Goal: Information Seeking & Learning: Learn about a topic

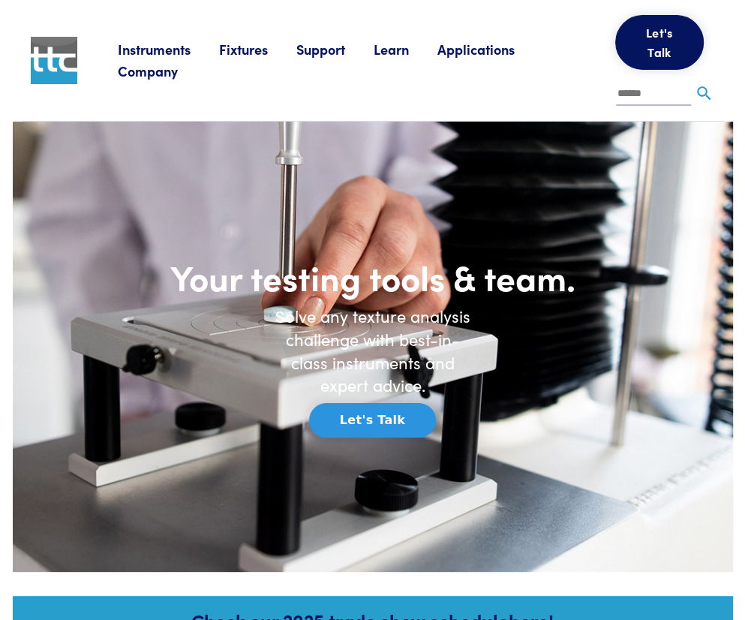
click at [510, 59] on link "Applications" at bounding box center [490, 49] width 106 height 19
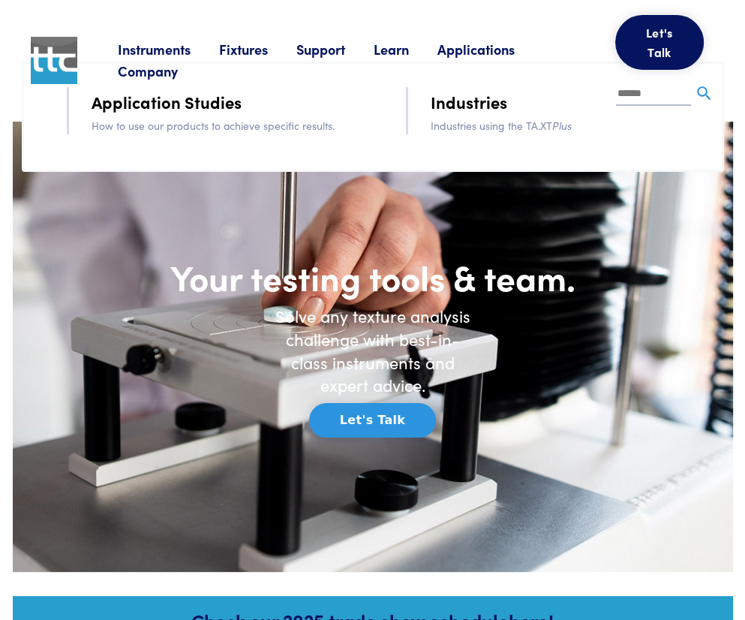
click at [404, 55] on link "Learn" at bounding box center [406, 49] width 64 height 19
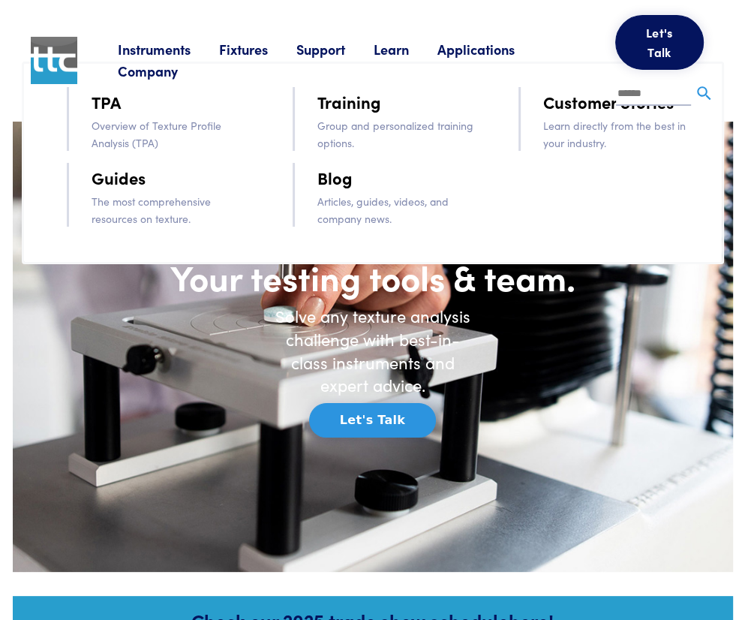
click at [95, 184] on link "Guides" at bounding box center [119, 177] width 54 height 26
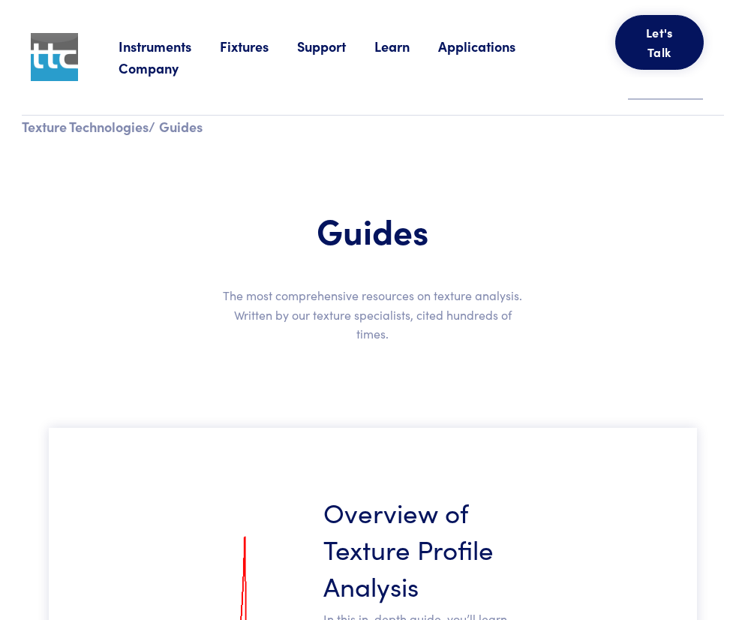
click at [395, 57] on ul "Instruments Texture Analyzers Measure any physical product characteristic. TA.X…" at bounding box center [367, 57] width 497 height 44
click at [394, 47] on link "Learn" at bounding box center [406, 46] width 64 height 19
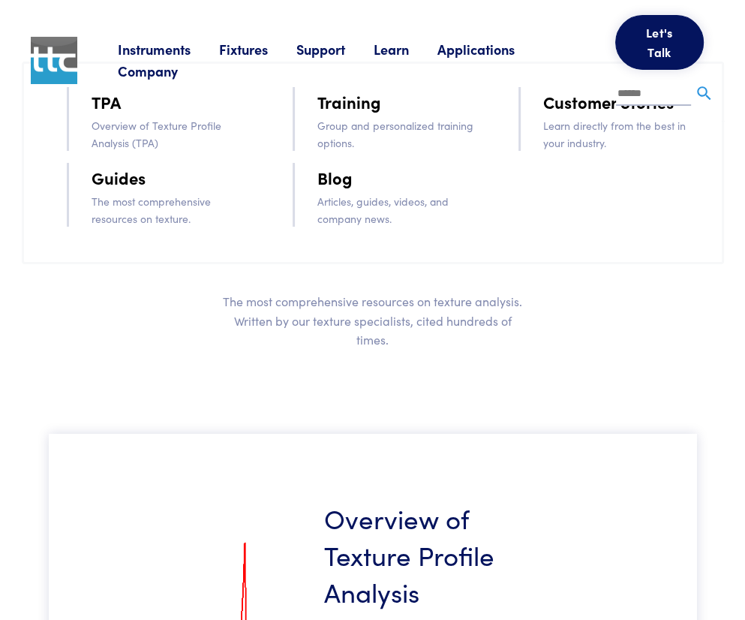
click at [135, 121] on div "Instruments Texture Analyzers Measure any physical product characteristic. TA.X…" at bounding box center [416, 60] width 597 height 121
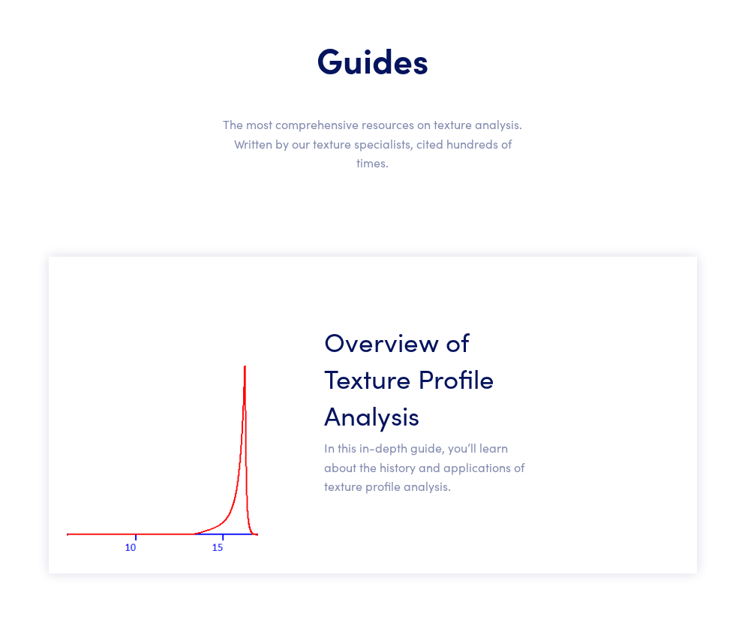
scroll to position [450, 0]
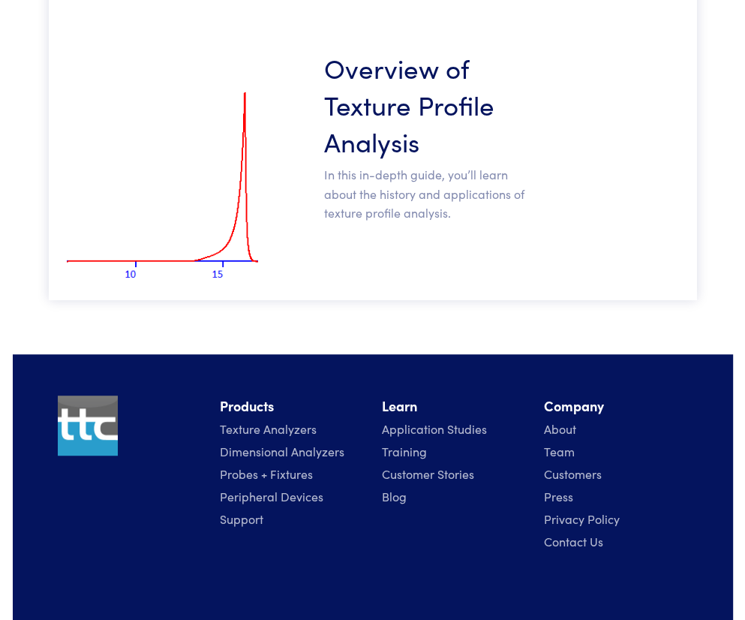
click at [390, 145] on h3 "Overview of Texture Profile Analysis" at bounding box center [430, 104] width 214 height 110
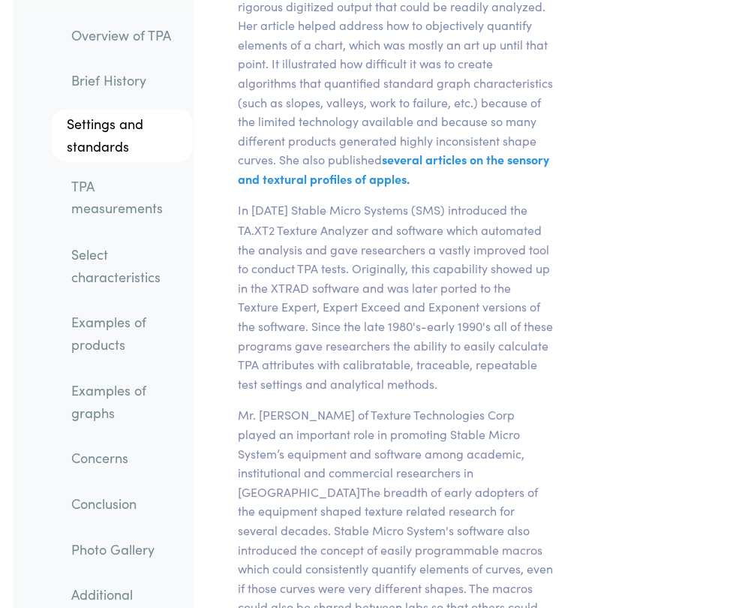
scroll to position [5430, 0]
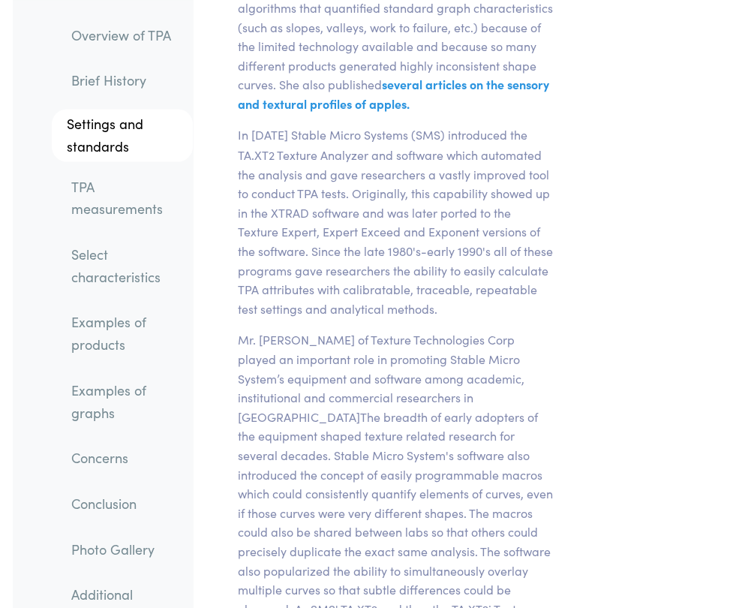
click at [69, 210] on link "TPA measurements" at bounding box center [126, 197] width 134 height 56
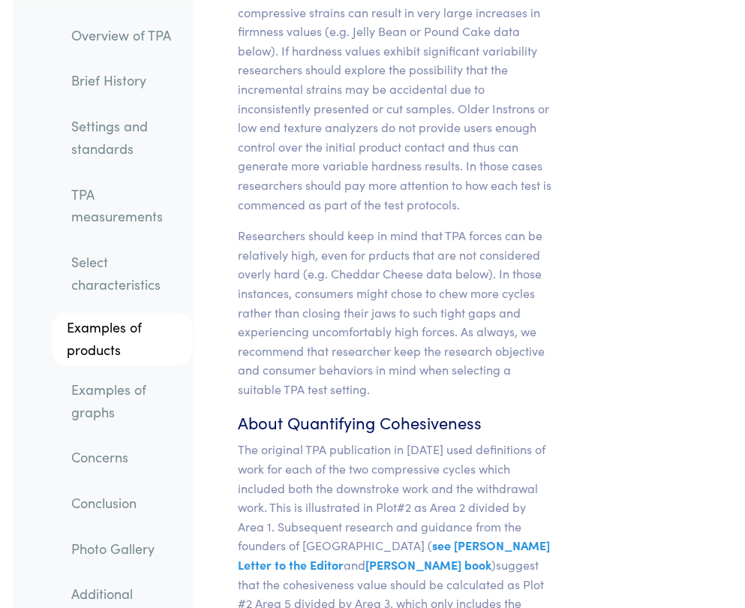
scroll to position [16109, 0]
click at [391, 440] on p "The original TPA publication in 1963 used definitions of work for each of the t…" at bounding box center [395, 565] width 315 height 250
click at [387, 411] on h6 "About Quantifying Cohesiveness" at bounding box center [395, 422] width 315 height 23
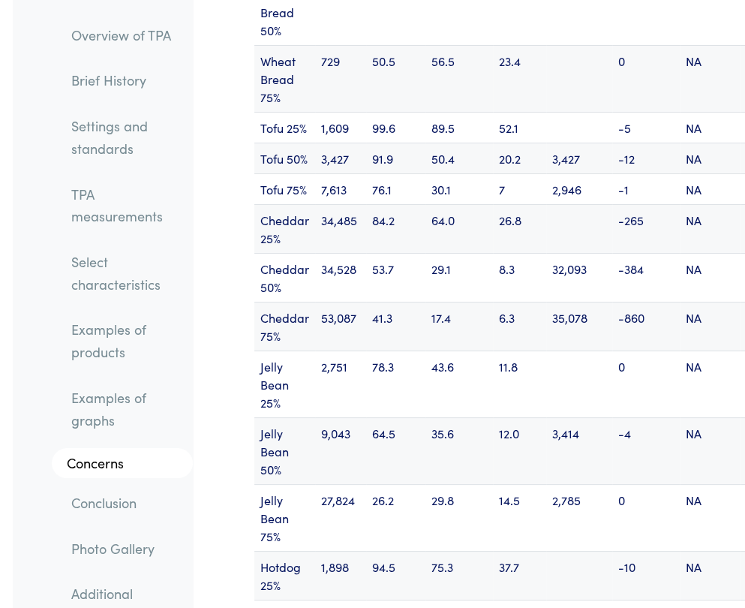
scroll to position [22787, 0]
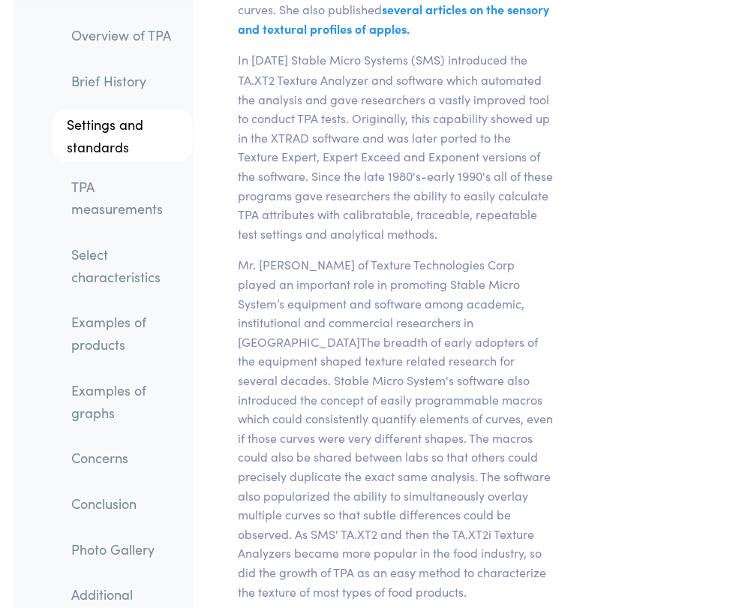
scroll to position [5430, 0]
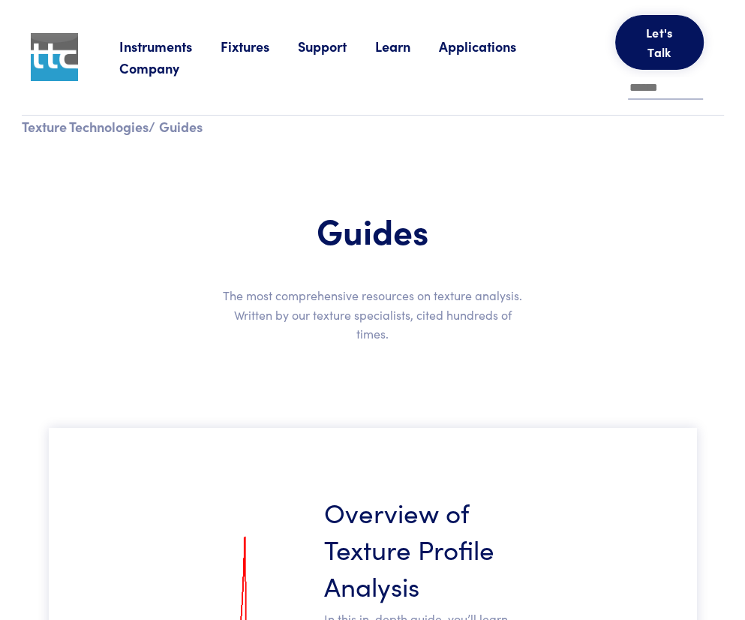
click at [397, 48] on li "Learn TPA Overview of Texture Profile Analysis (TPA) Guides The most comprehens…" at bounding box center [406, 46] width 64 height 23
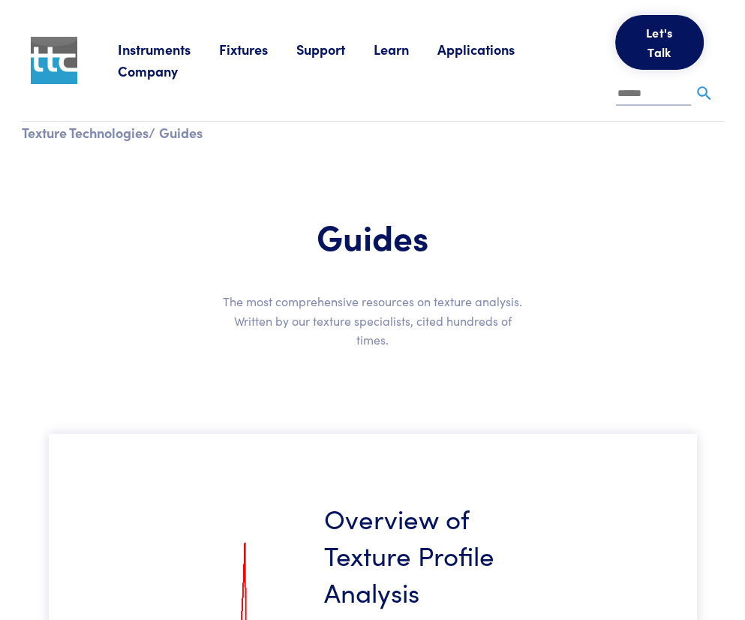
click at [400, 59] on link "Learn" at bounding box center [406, 49] width 64 height 19
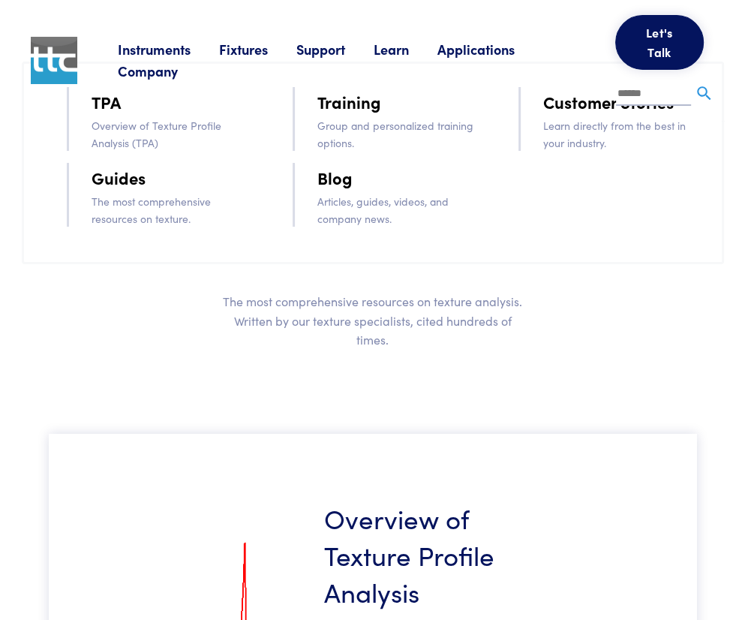
click at [126, 183] on link "Guides" at bounding box center [119, 177] width 54 height 26
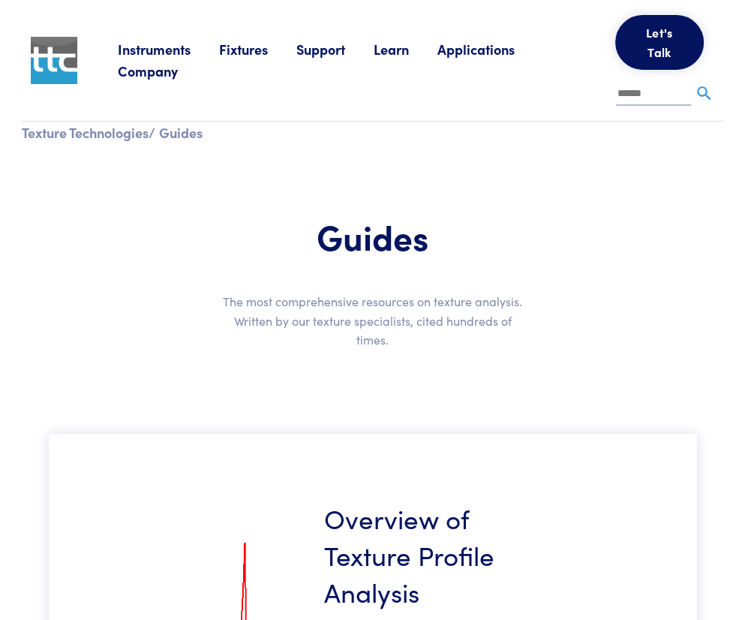
click at [410, 47] on div "Instruments Texture Analyzers Measure any physical product characteristic. TA.X…" at bounding box center [416, 60] width 597 height 121
click at [397, 59] on link "Learn" at bounding box center [406, 49] width 64 height 19
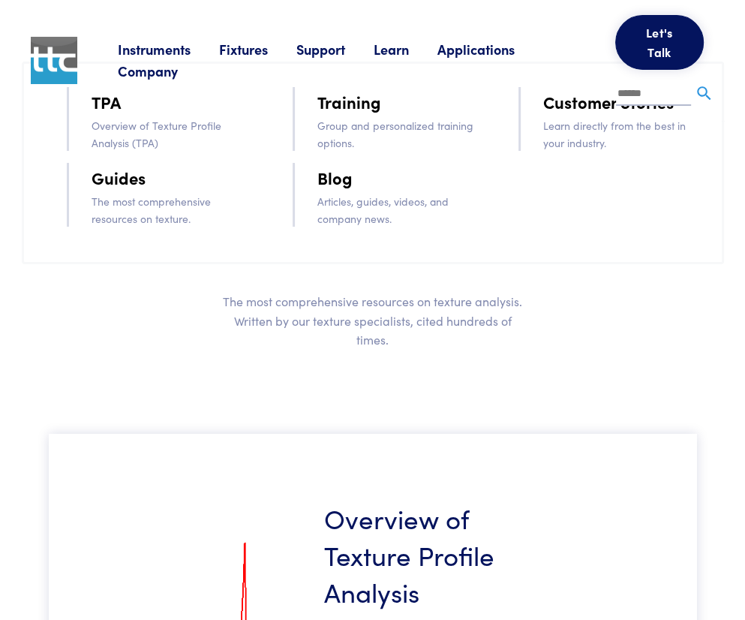
click at [502, 59] on link "Applications" at bounding box center [490, 49] width 106 height 19
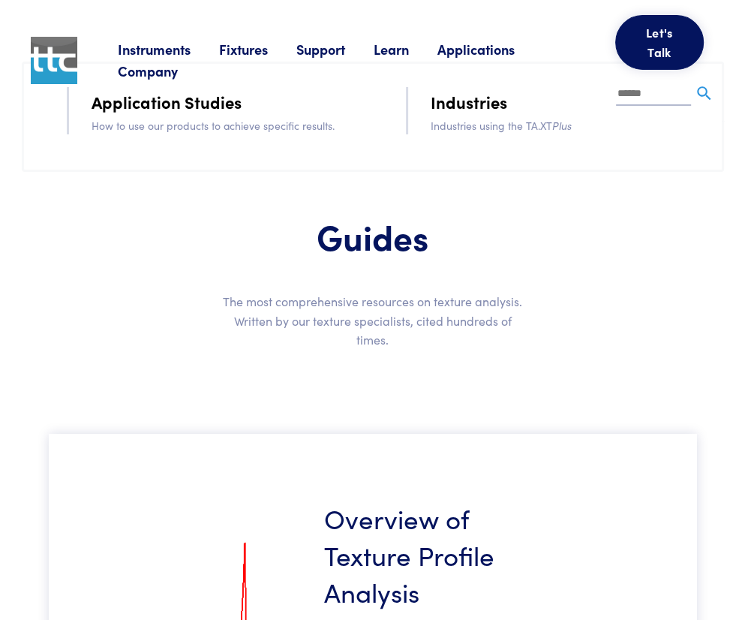
click at [165, 103] on div "Instruments Texture Analyzers Measure any physical product characteristic. TA.X…" at bounding box center [416, 60] width 597 height 121
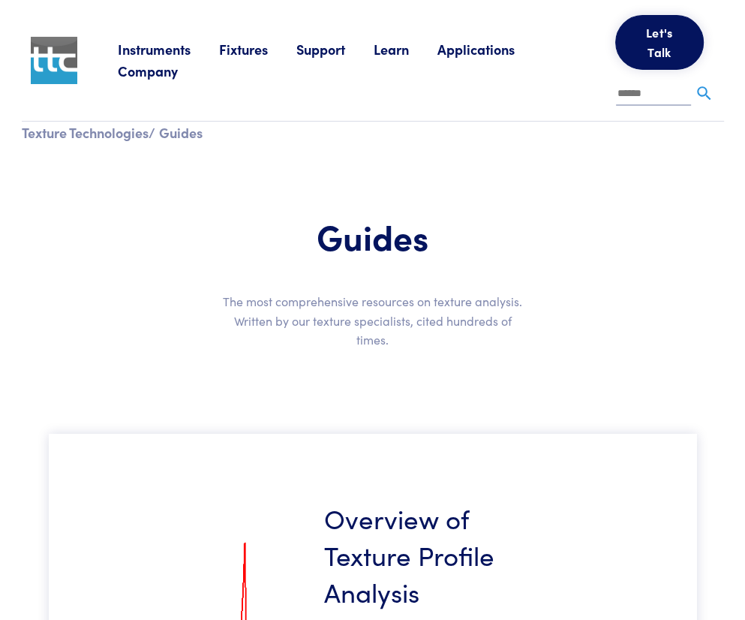
click at [479, 59] on link "Applications" at bounding box center [490, 49] width 106 height 19
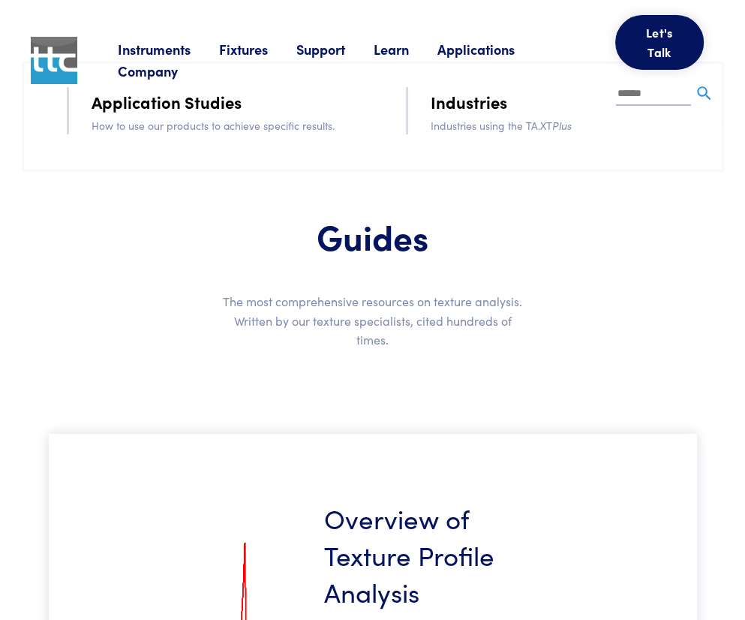
click at [480, 121] on div "Instruments Texture Analyzers Measure any physical product characteristic. TA.X…" at bounding box center [416, 60] width 597 height 121
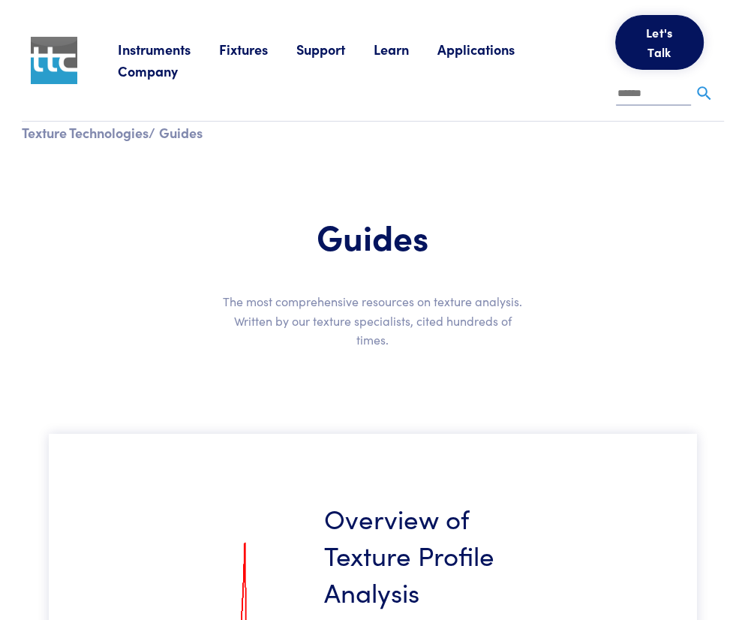
click at [353, 83] on ul "Instruments Texture Analyzers Measure any physical product characteristic. TA.X…" at bounding box center [366, 60] width 497 height 44
click at [465, 56] on link "Applications" at bounding box center [490, 49] width 106 height 19
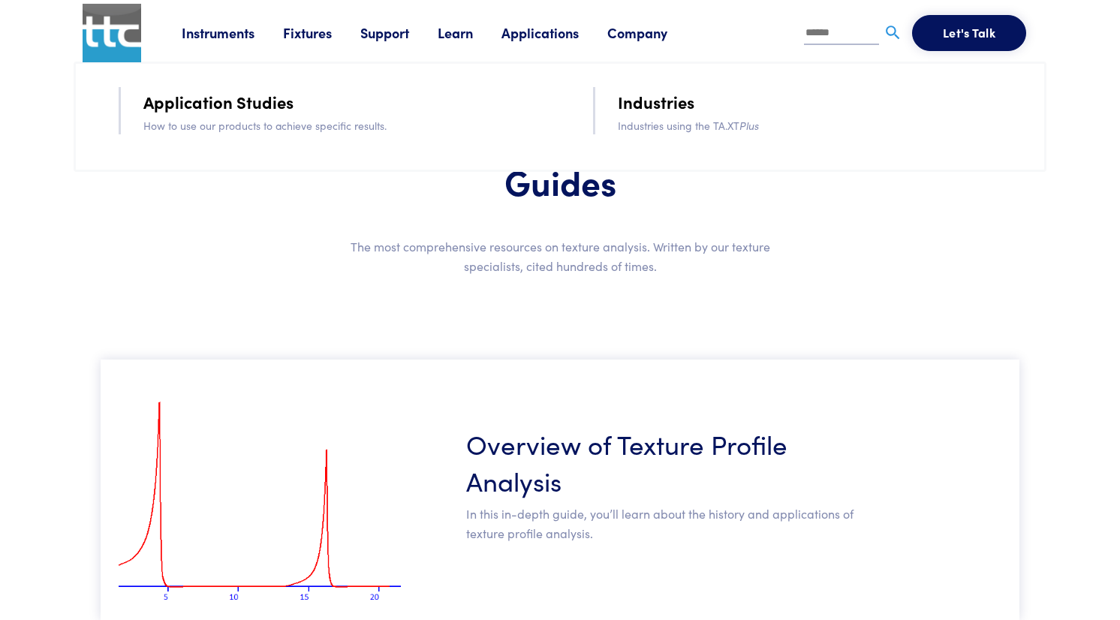
click at [258, 101] on link "Application Studies" at bounding box center [218, 102] width 150 height 26
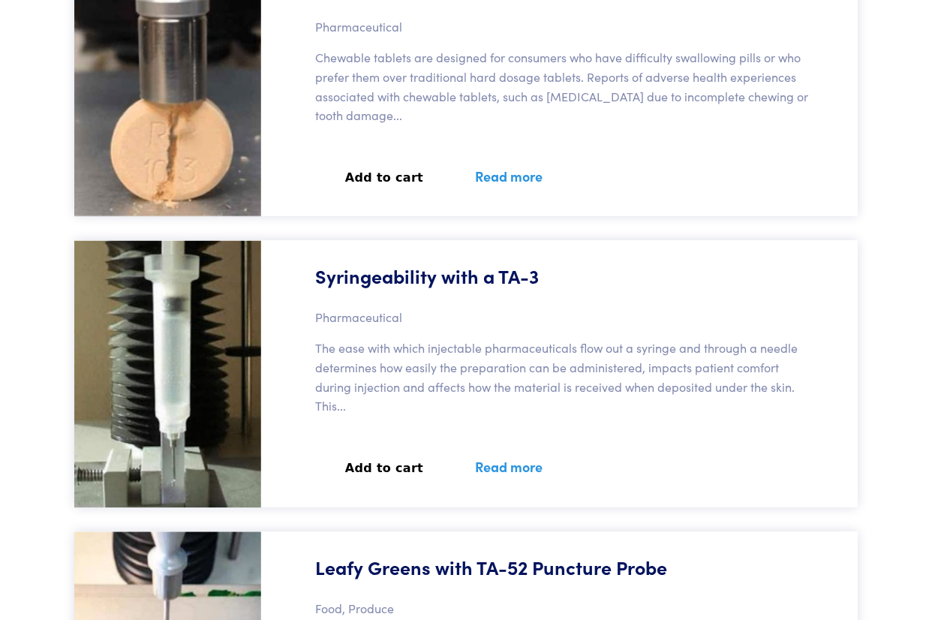
scroll to position [55328, 0]
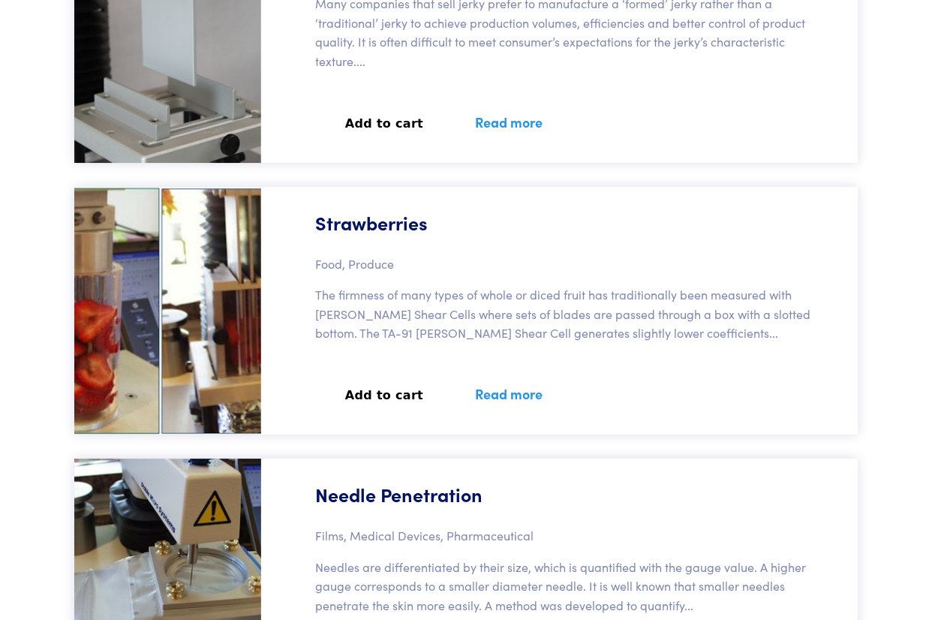
click at [437, 481] on h5 "Needle Penetration" at bounding box center [398, 494] width 167 height 26
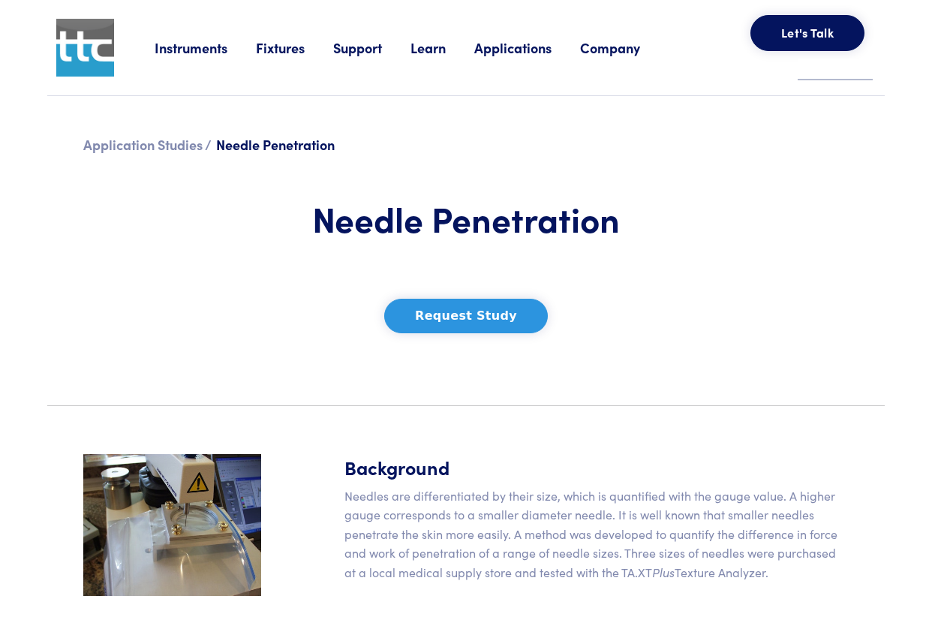
scroll to position [225, 0]
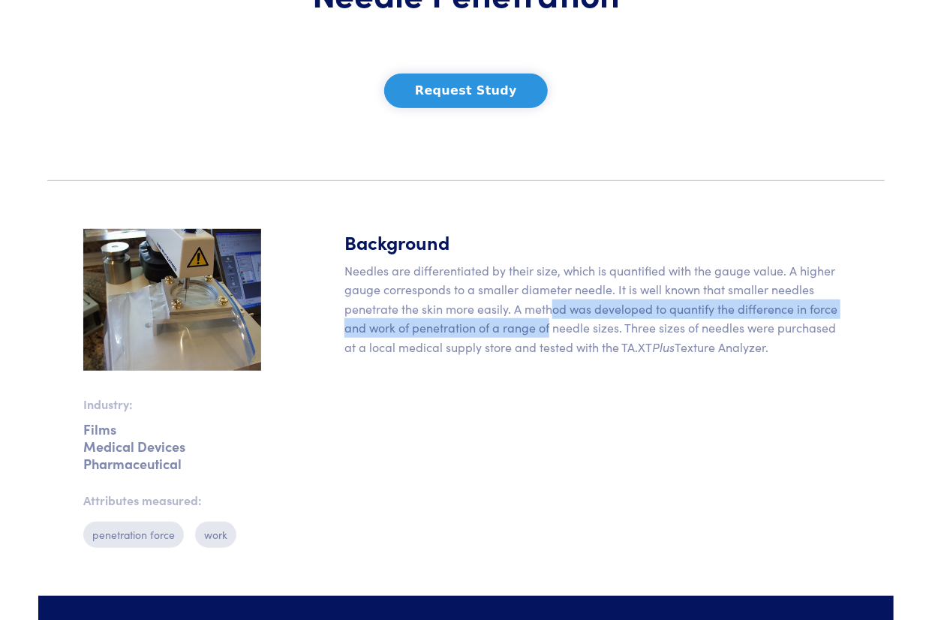
drag, startPoint x: 549, startPoint y: 308, endPoint x: 549, endPoint y: 322, distance: 14.3
click at [549, 322] on p "Needles are differentiated by their size, which is quantified with the gauge va…" at bounding box center [596, 309] width 504 height 96
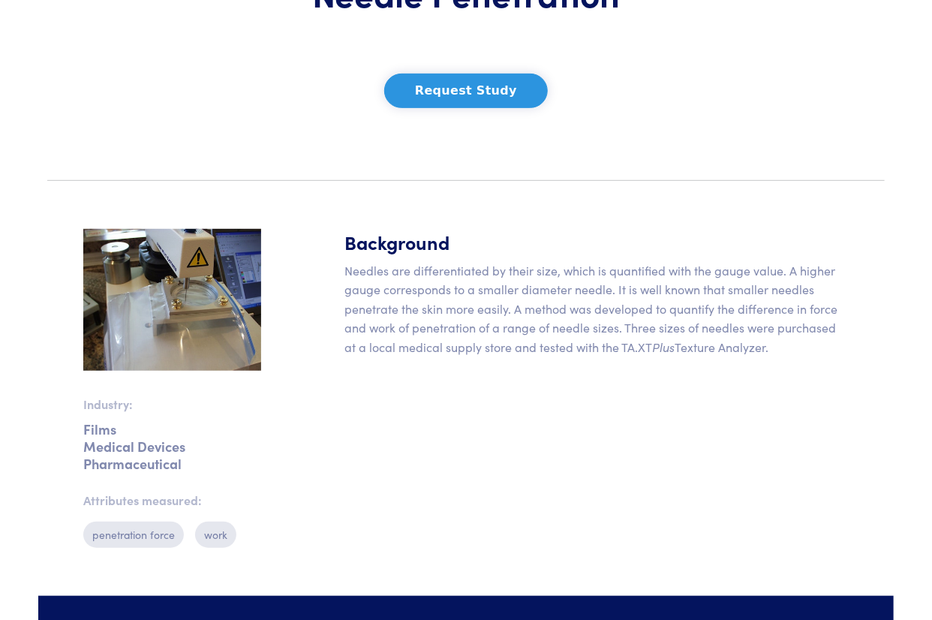
click at [562, 335] on p "Needles are differentiated by their size, which is quantified with the gauge va…" at bounding box center [596, 309] width 504 height 96
click at [120, 309] on img at bounding box center [172, 300] width 178 height 143
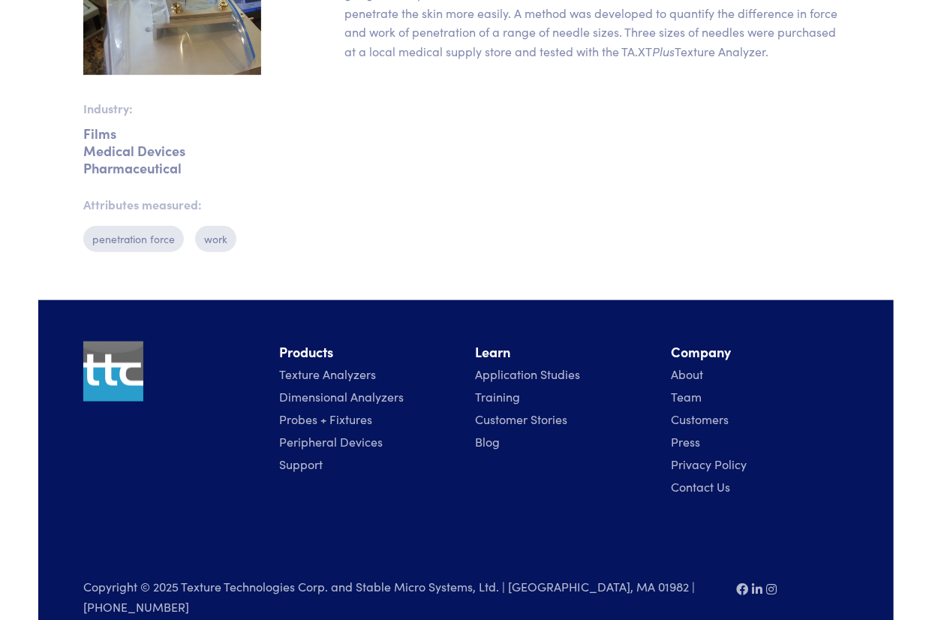
scroll to position [525, 0]
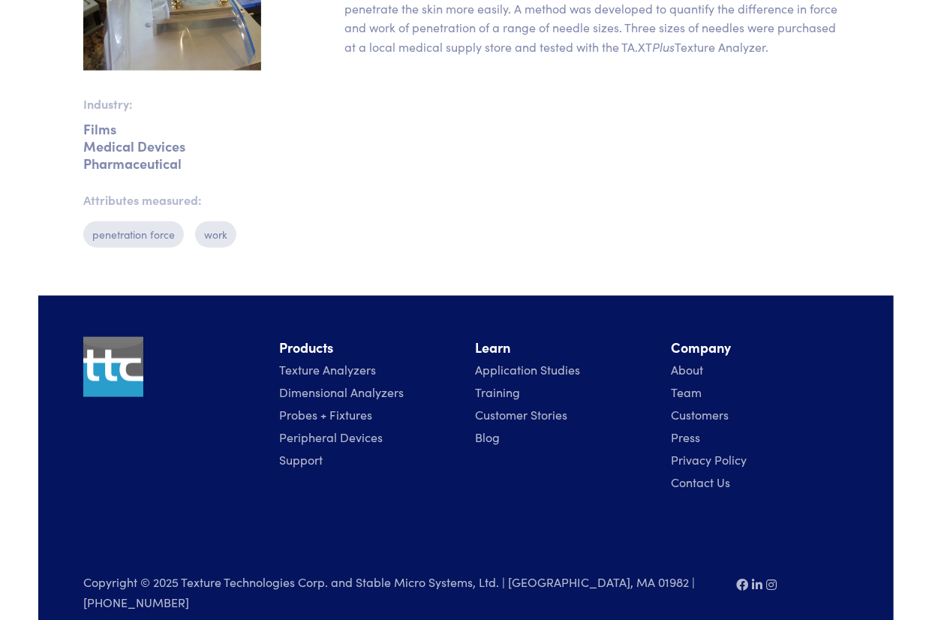
click at [159, 234] on p "penetration force" at bounding box center [133, 234] width 101 height 26
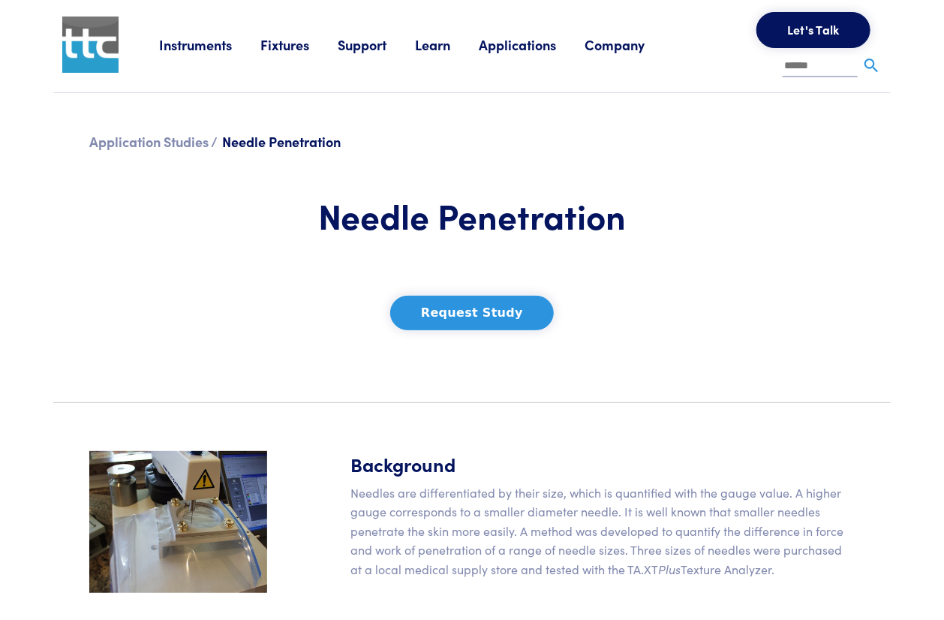
scroll to position [0, 0]
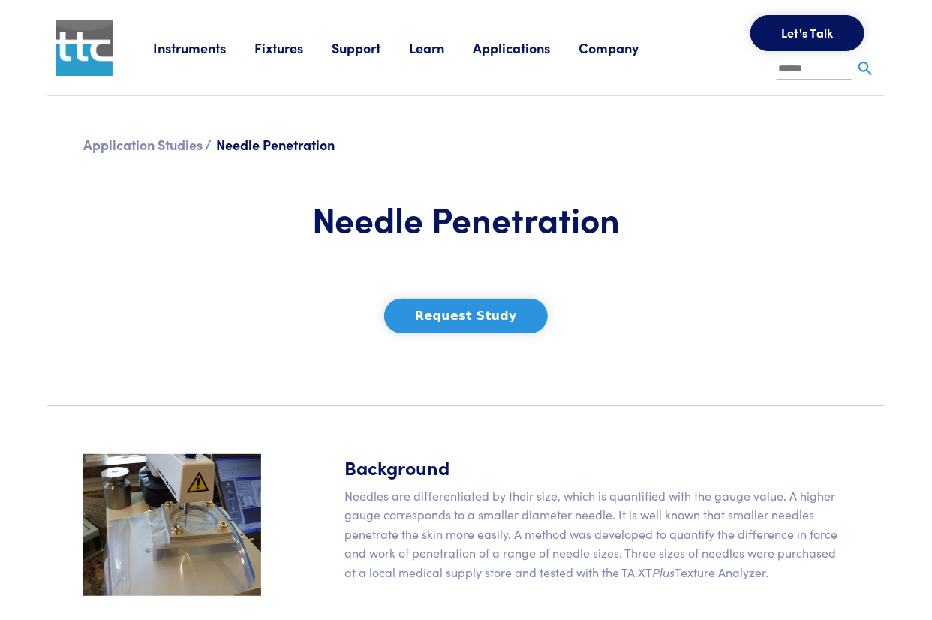
click at [448, 308] on button "Request Study" at bounding box center [466, 316] width 164 height 35
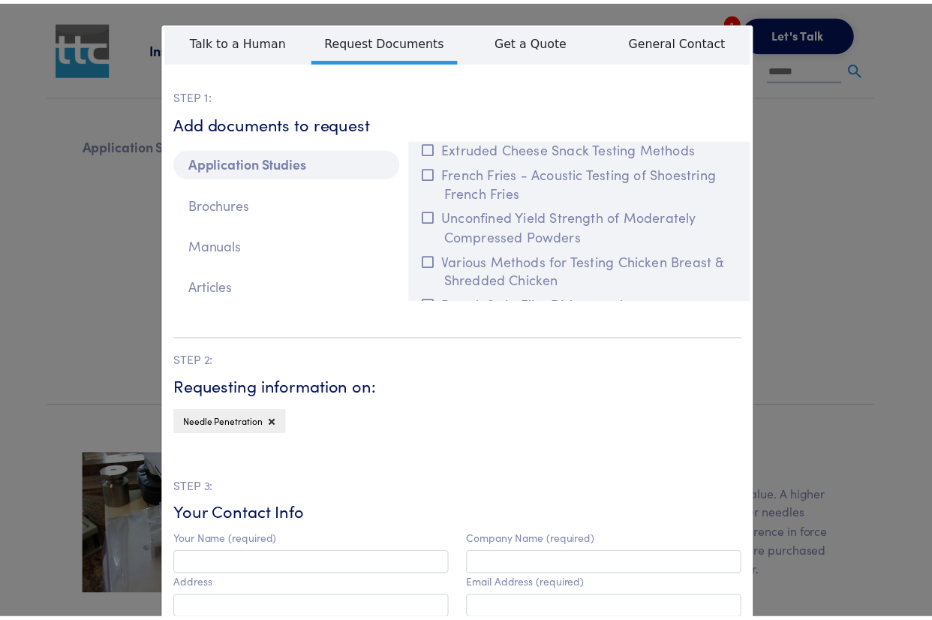
scroll to position [4277, 0]
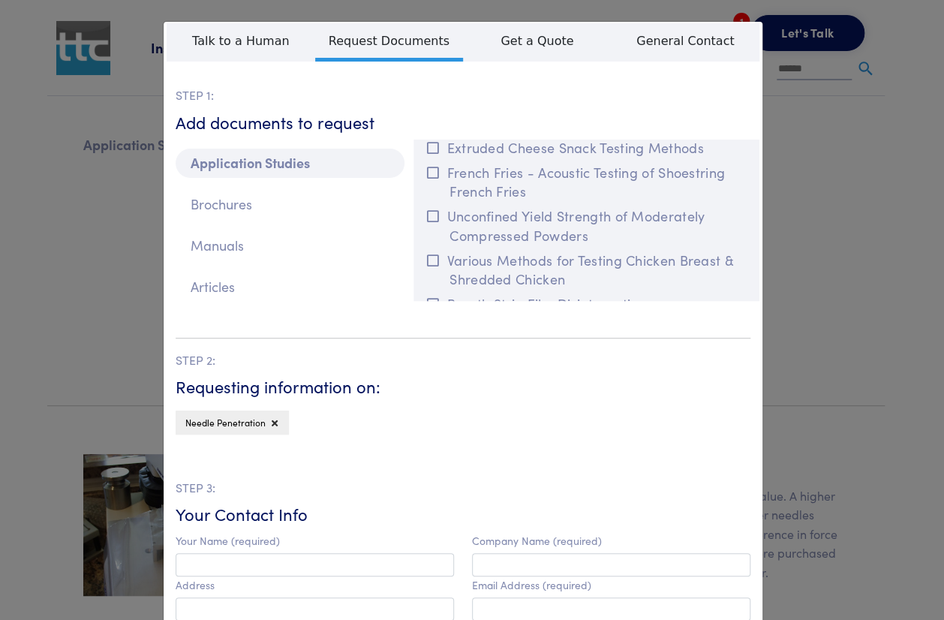
click at [806, 221] on div "**********" at bounding box center [472, 310] width 944 height 620
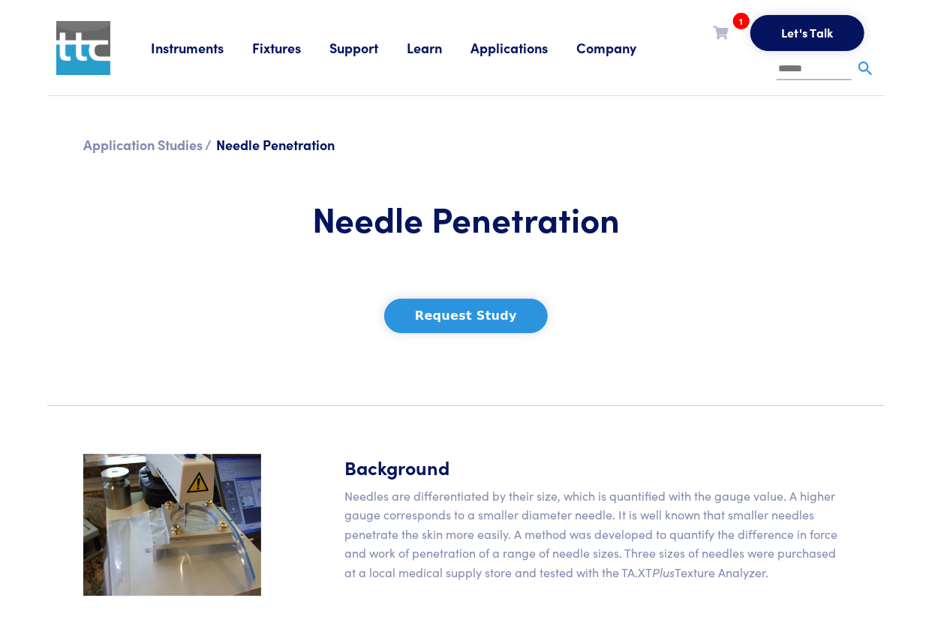
click at [727, 38] on icon at bounding box center [720, 33] width 15 height 14
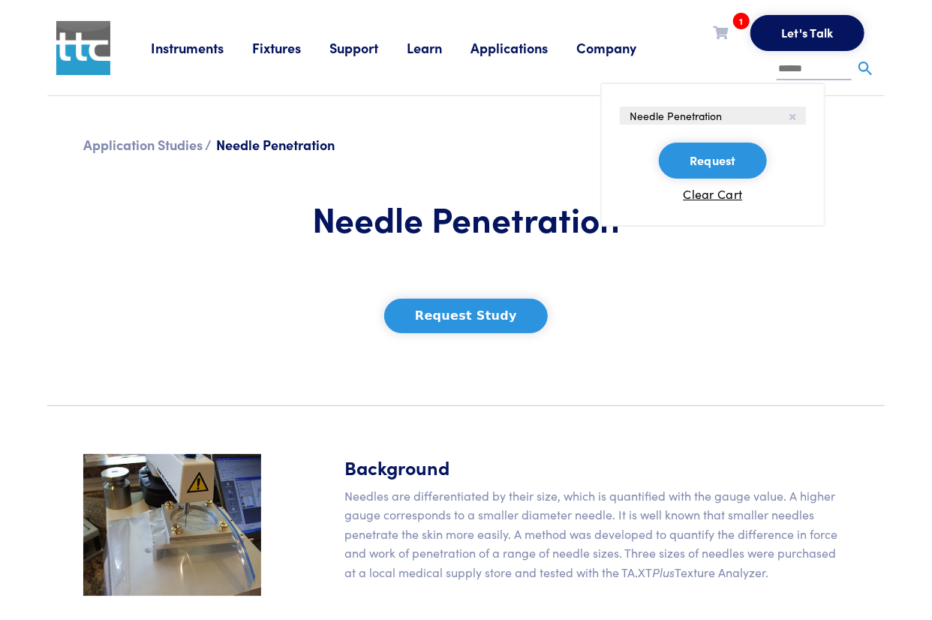
click at [788, 114] on li "Needle Penetration" at bounding box center [713, 116] width 186 height 18
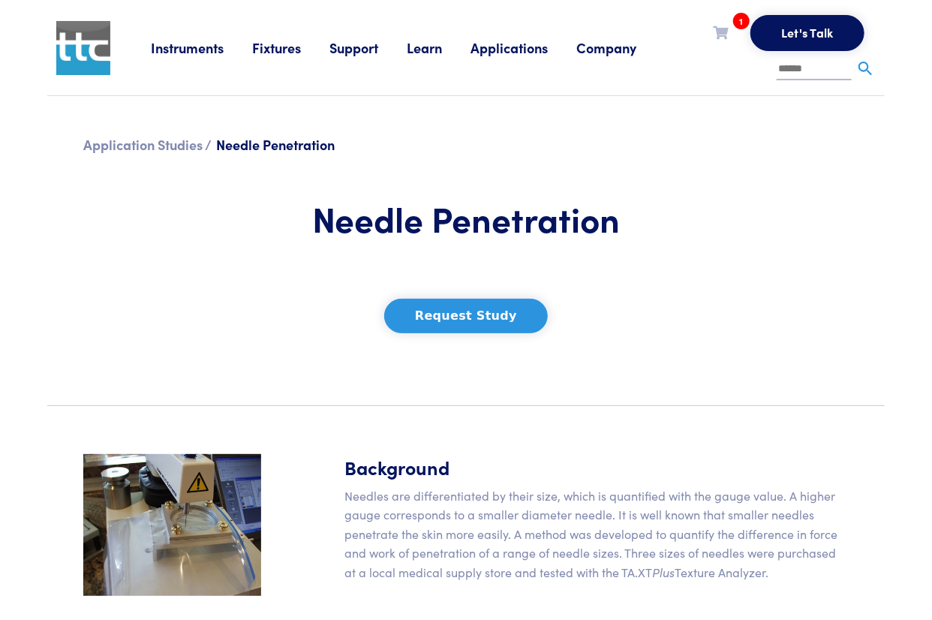
click at [720, 29] on icon at bounding box center [720, 33] width 15 height 14
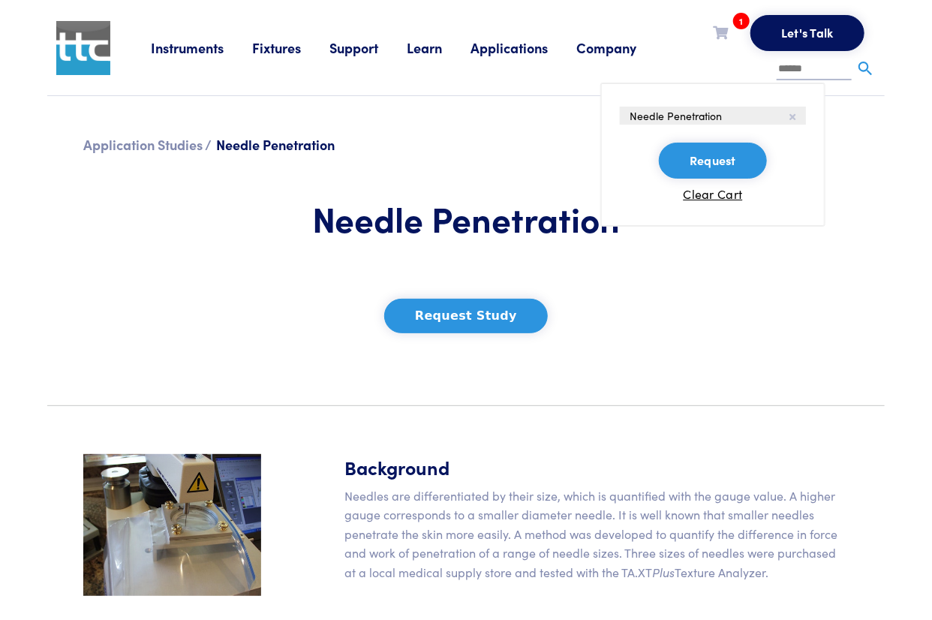
click at [721, 202] on ul "Needle Penetration Request Clear Cart" at bounding box center [712, 155] width 225 height 144
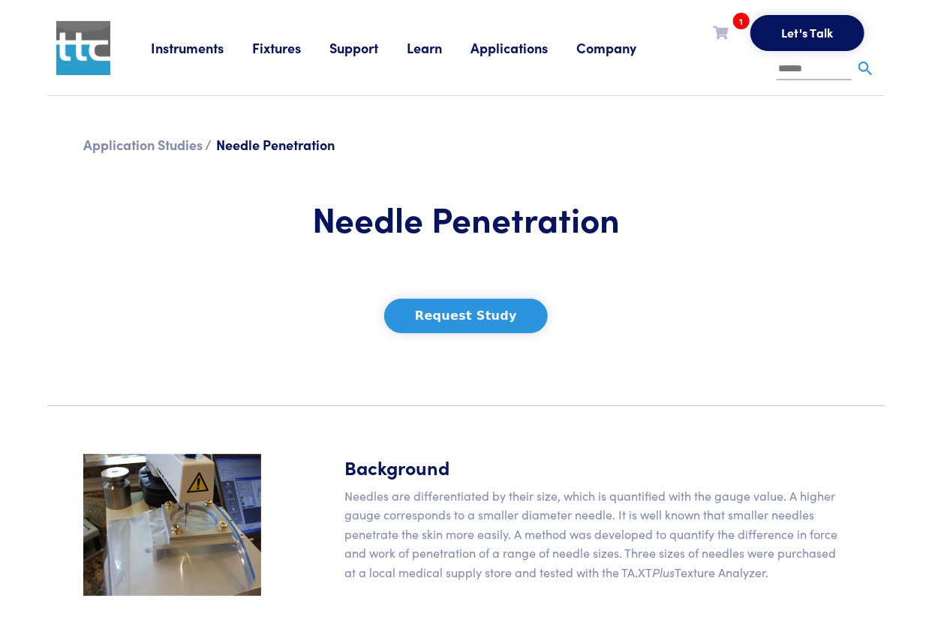
click at [722, 37] on icon at bounding box center [720, 33] width 15 height 14
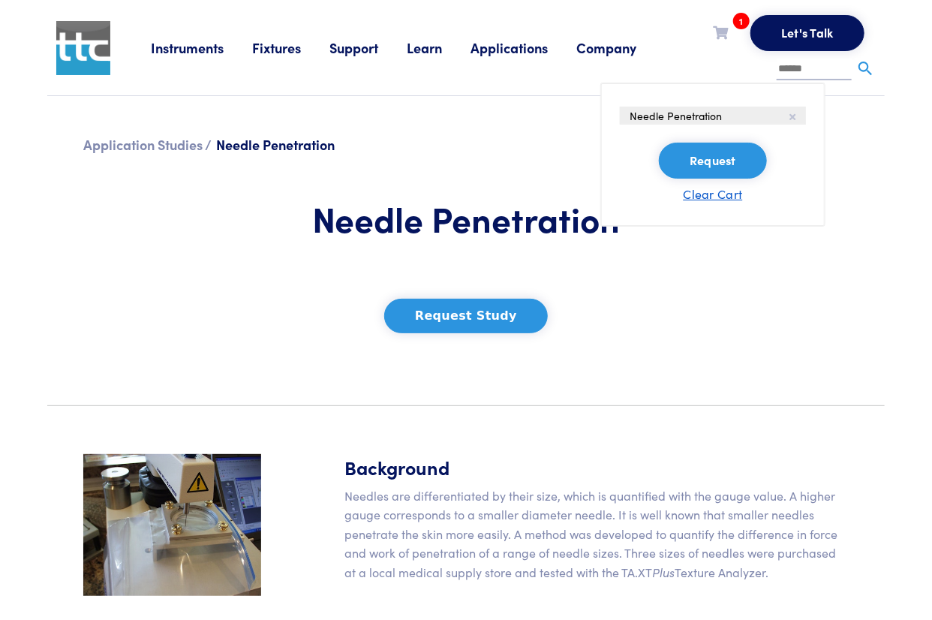
click at [702, 193] on button "Clear Cart" at bounding box center [713, 194] width 59 height 18
